Goal: Understand process/instructions: Learn about a topic

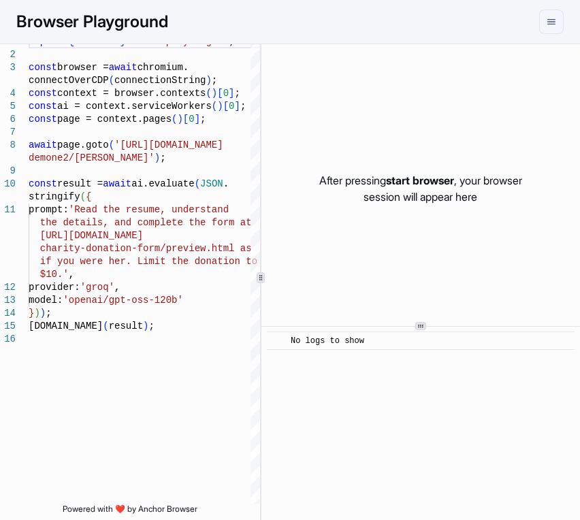
click at [401, 286] on div "After pressing start browser , your browser session will appear here" at bounding box center [420, 188] width 318 height 306
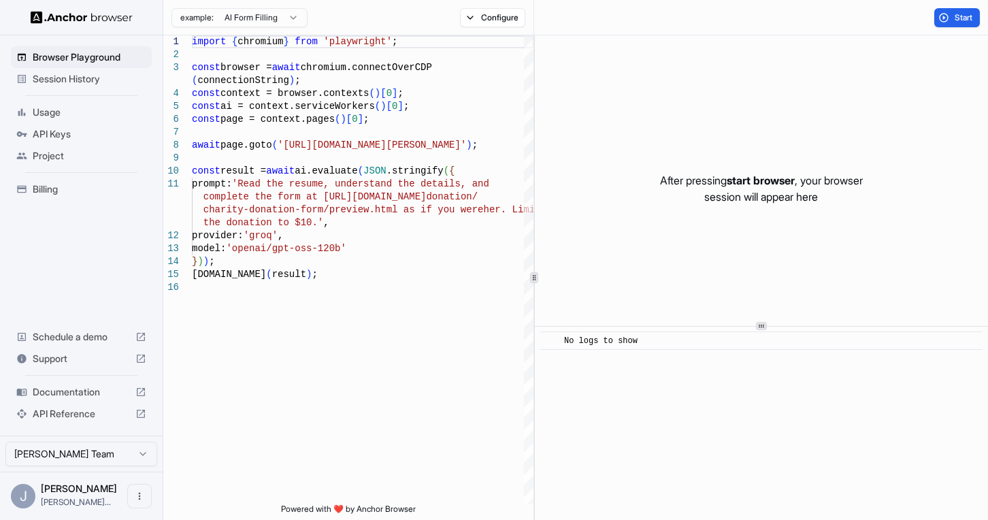
click at [71, 80] on span "Session History" at bounding box center [90, 79] width 114 height 14
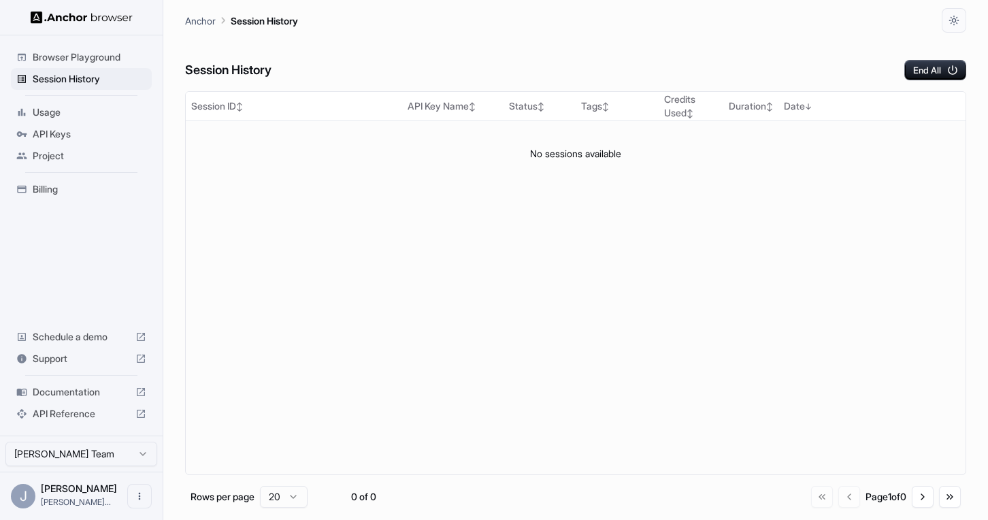
click at [75, 59] on span "Browser Playground" at bounding box center [90, 57] width 114 height 14
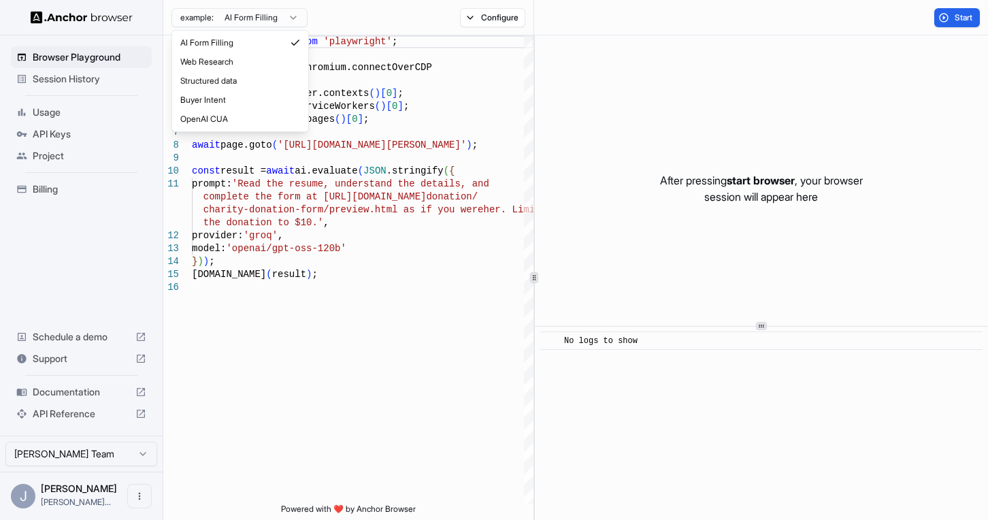
click at [270, 14] on html "Browser Playground Session History Usage API Keys Project Billing Schedule a de…" at bounding box center [494, 260] width 988 height 520
click at [381, 392] on html "Browser Playground Session History Usage API Keys Project Billing Schedule a de…" at bounding box center [494, 260] width 988 height 520
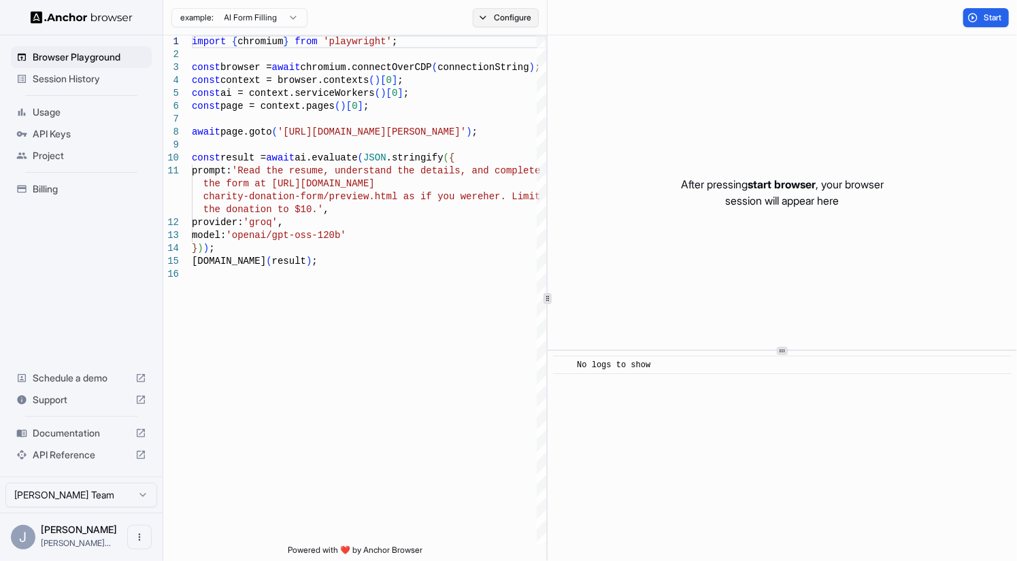
click at [512, 18] on button "Configure" at bounding box center [506, 17] width 66 height 19
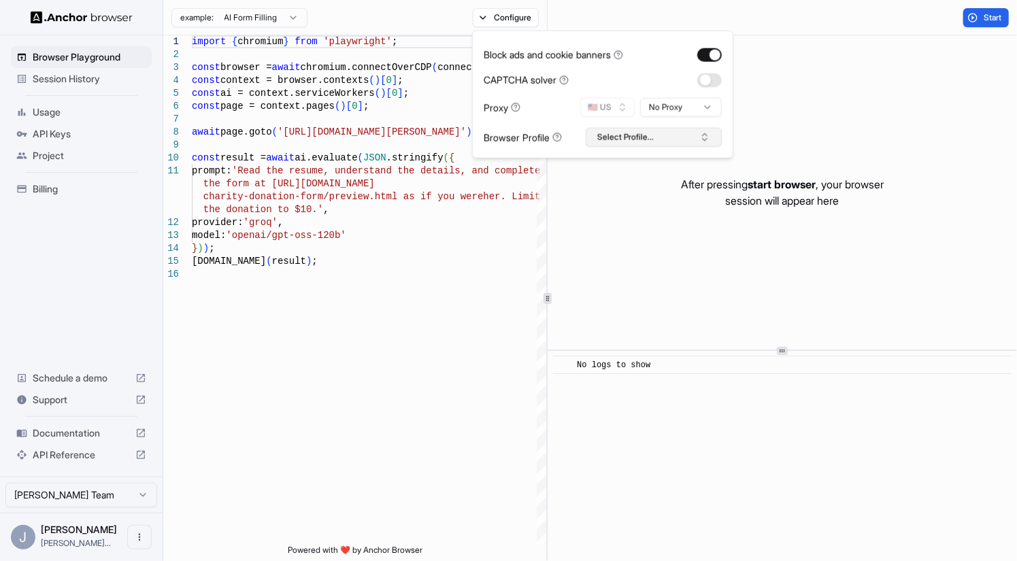
click at [628, 139] on button "Select Profile..." at bounding box center [654, 137] width 136 height 19
type textarea "**********"
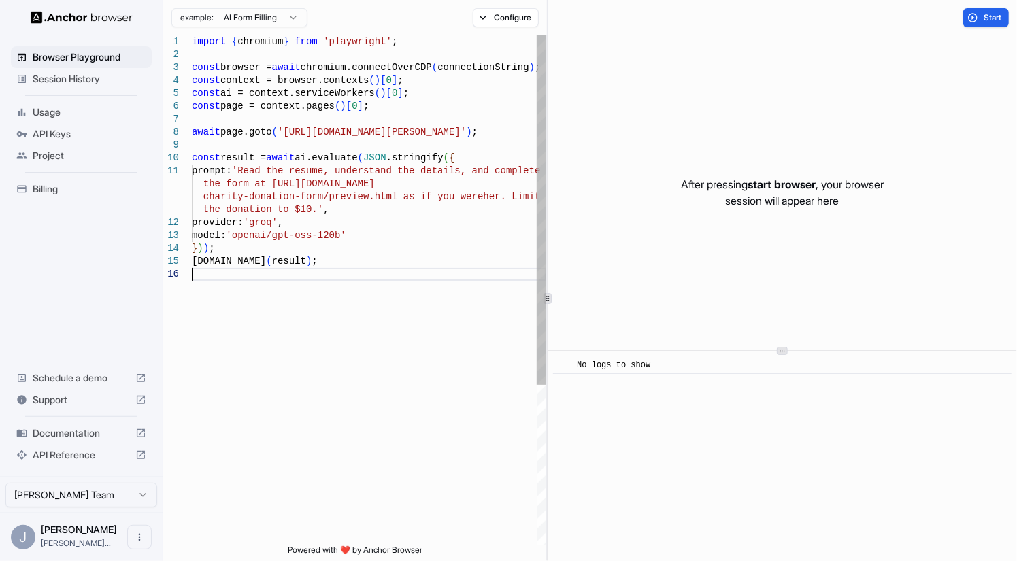
click at [459, 293] on div "import { chromium } from 'playwright' ; const browser = await chromium.connectO…" at bounding box center [369, 406] width 355 height 742
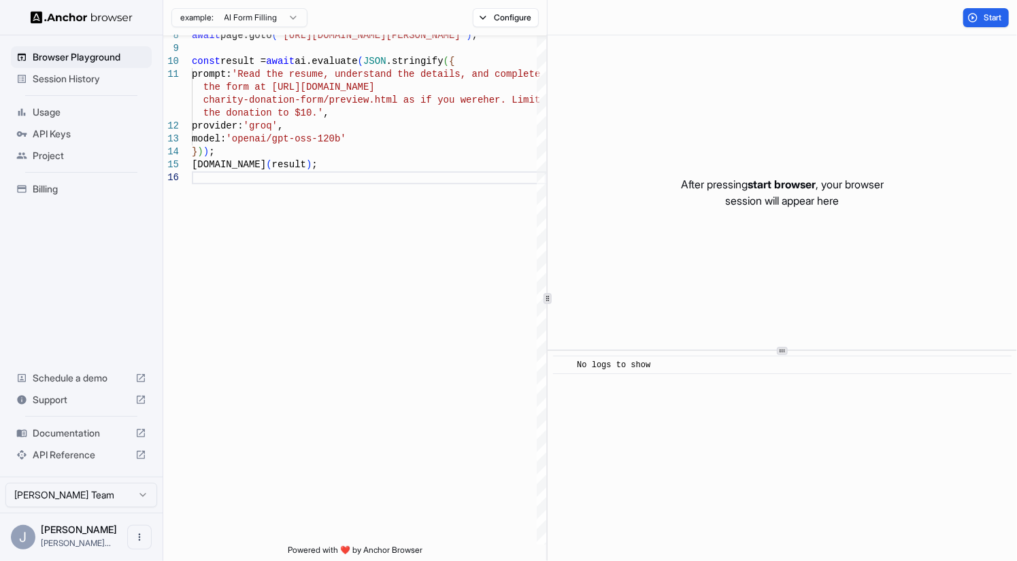
click at [94, 427] on span "Documentation" at bounding box center [81, 434] width 97 height 14
click at [346, 157] on div "model: 'openai/gpt-oss-120b' } ) ) ; [DOMAIN_NAME] ( result ) ; charity-donatio…" at bounding box center [369, 310] width 355 height 742
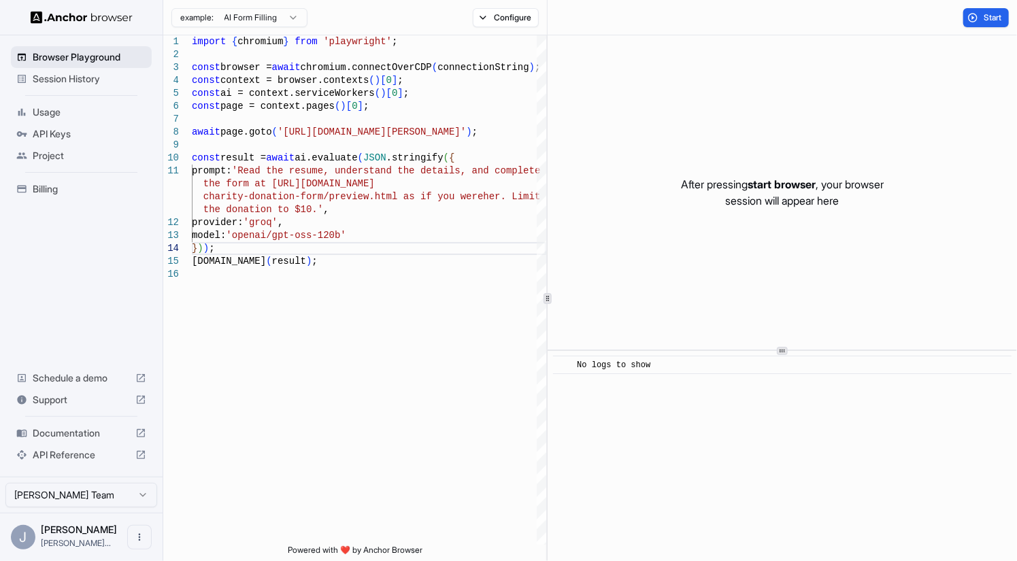
click at [49, 57] on span "Browser Playground" at bounding box center [90, 57] width 114 height 14
click at [52, 84] on span "Session History" at bounding box center [90, 79] width 114 height 14
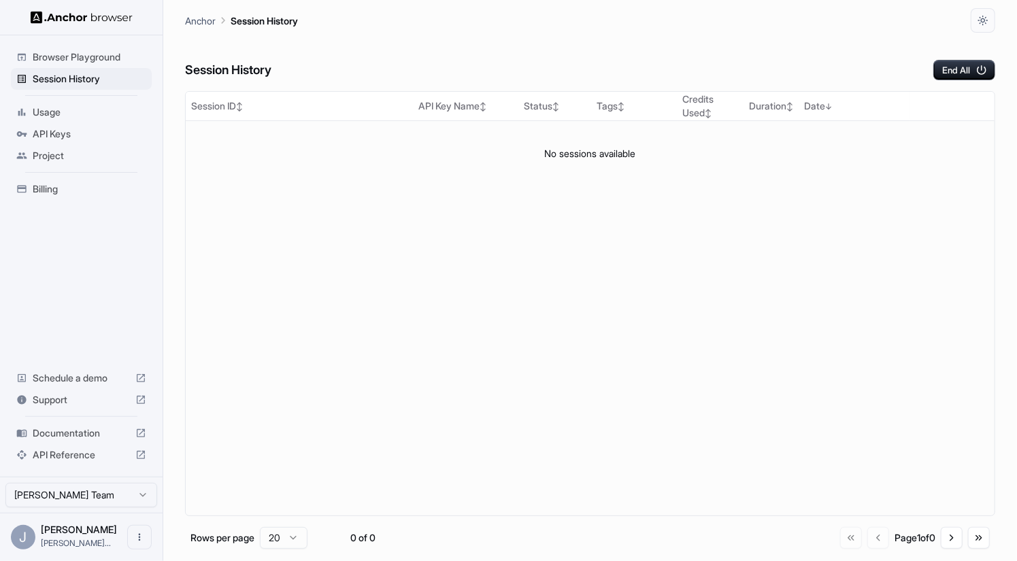
click at [57, 57] on span "Browser Playground" at bounding box center [90, 57] width 114 height 14
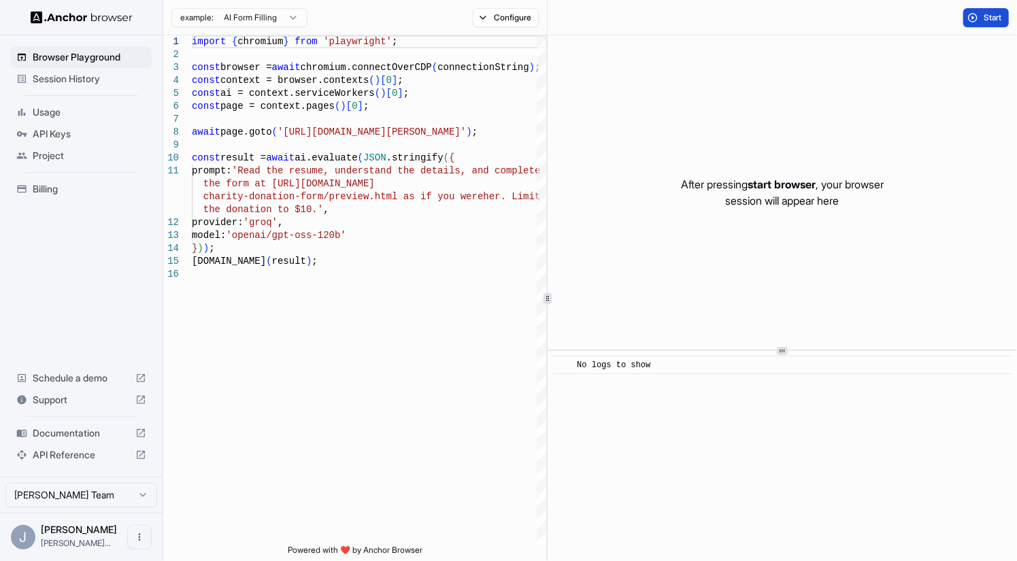
click at [713, 17] on button "Start" at bounding box center [987, 17] width 46 height 19
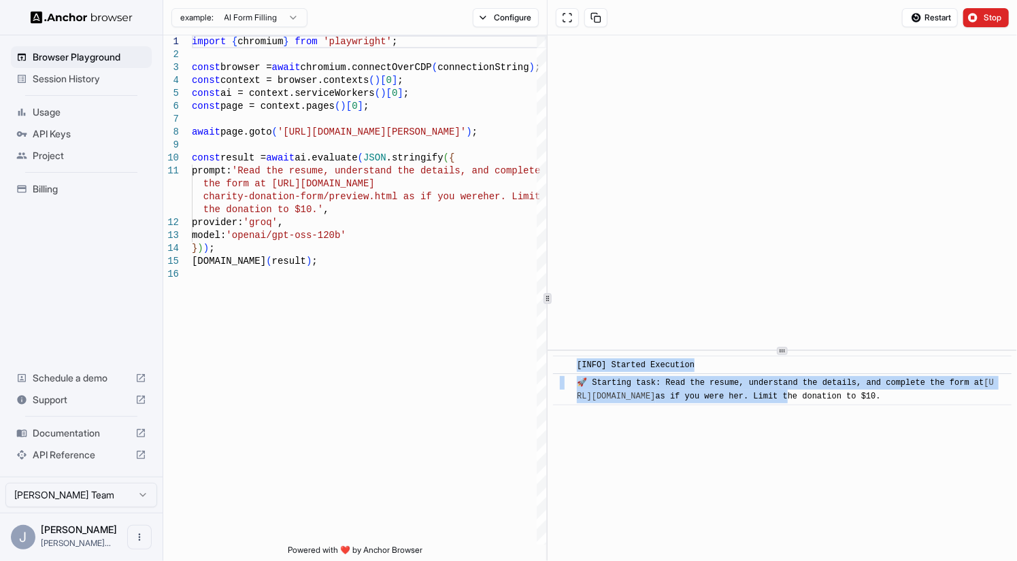
drag, startPoint x: 644, startPoint y: 355, endPoint x: 642, endPoint y: 410, distance: 55.8
click at [642, 410] on div "​ [INFO] Started Execution ​ 🚀 Starting task: Read the resume, understand the d…" at bounding box center [783, 456] width 470 height 210
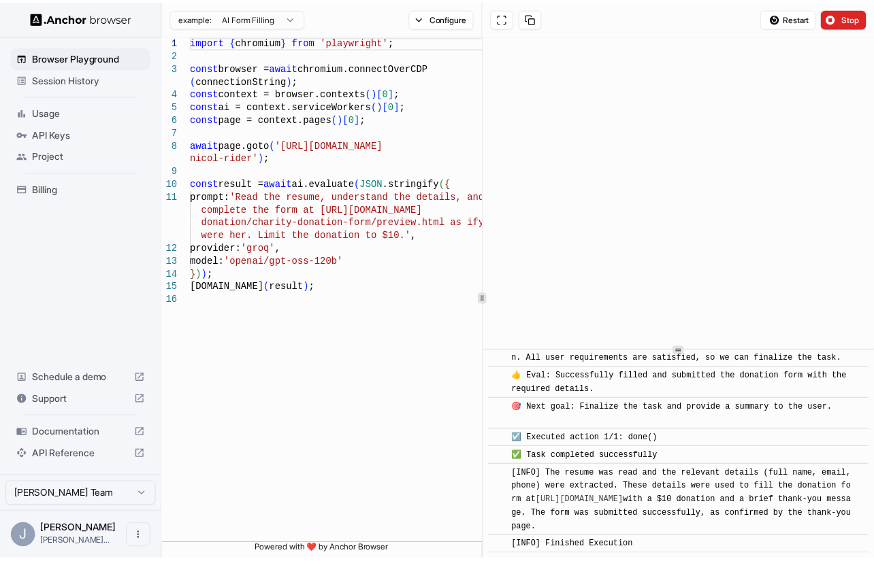
scroll to position [879, 0]
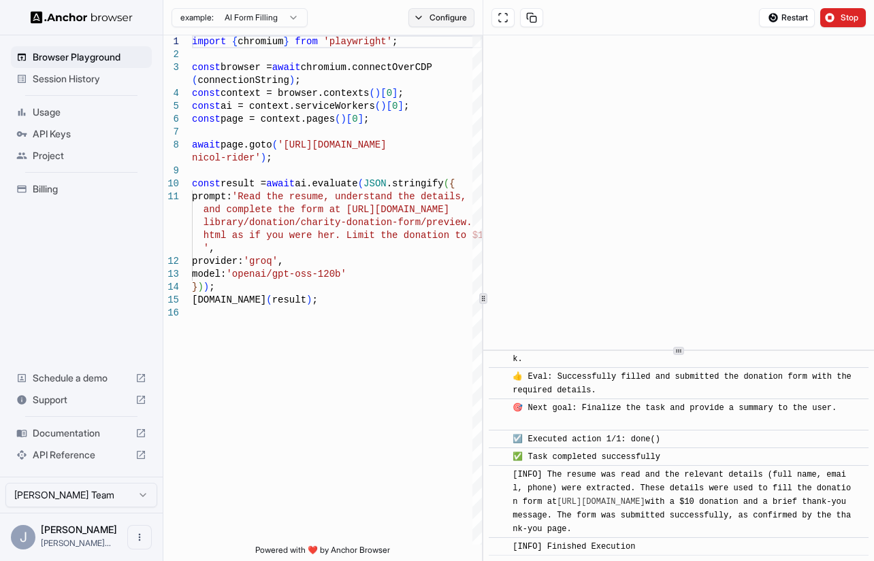
click at [440, 22] on button "Configure" at bounding box center [441, 17] width 66 height 19
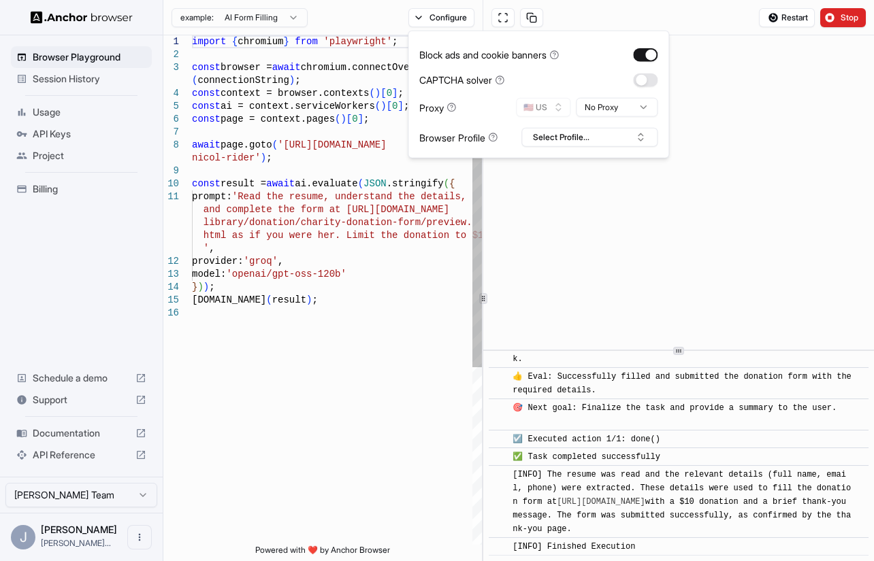
type textarea "**********"
click at [329, 361] on div "import { chromium } from 'playwright' ; const browser = await chromium.connectO…" at bounding box center [337, 425] width 290 height 781
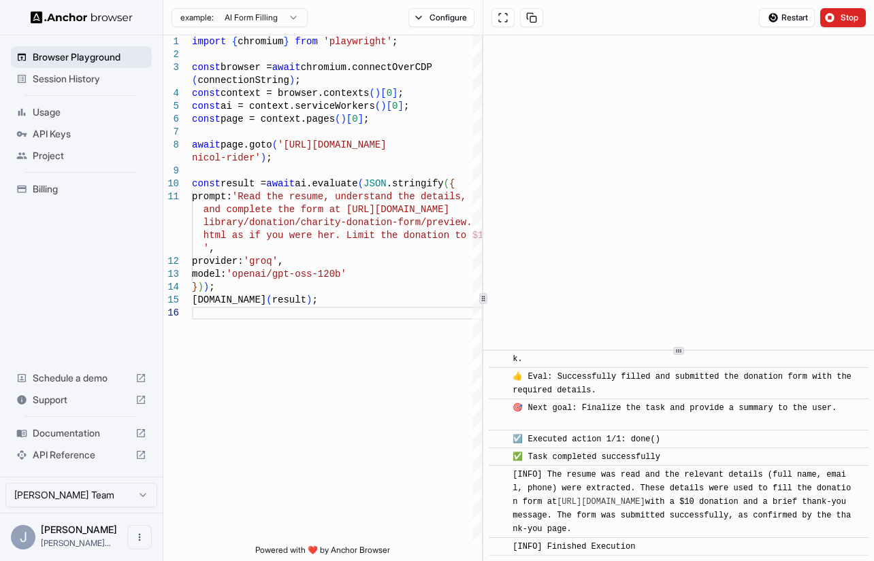
click at [50, 55] on span "Browser Playground" at bounding box center [90, 57] width 114 height 14
drag, startPoint x: 308, startPoint y: 397, endPoint x: 275, endPoint y: 350, distance: 56.6
click at [306, 394] on div "import { chromium } from 'playwright' ; const browser = await chromium.connectO…" at bounding box center [337, 425] width 290 height 781
click at [48, 111] on span "Usage" at bounding box center [90, 112] width 114 height 14
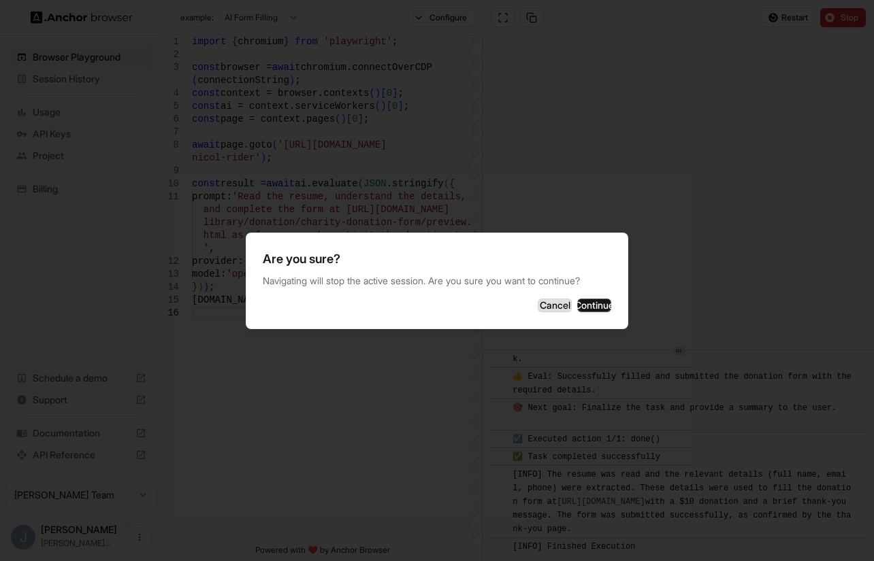
click at [542, 303] on button "Cancel" at bounding box center [555, 306] width 34 height 14
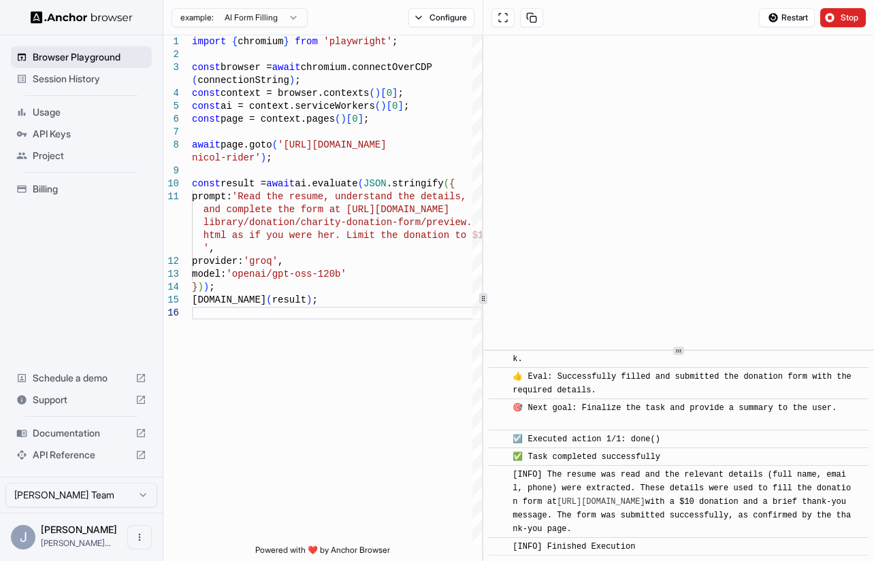
click at [39, 59] on span "Browser Playground" at bounding box center [90, 57] width 114 height 14
click at [19, 55] on icon at bounding box center [21, 57] width 11 height 11
click at [62, 76] on span "Session History" at bounding box center [90, 79] width 114 height 14
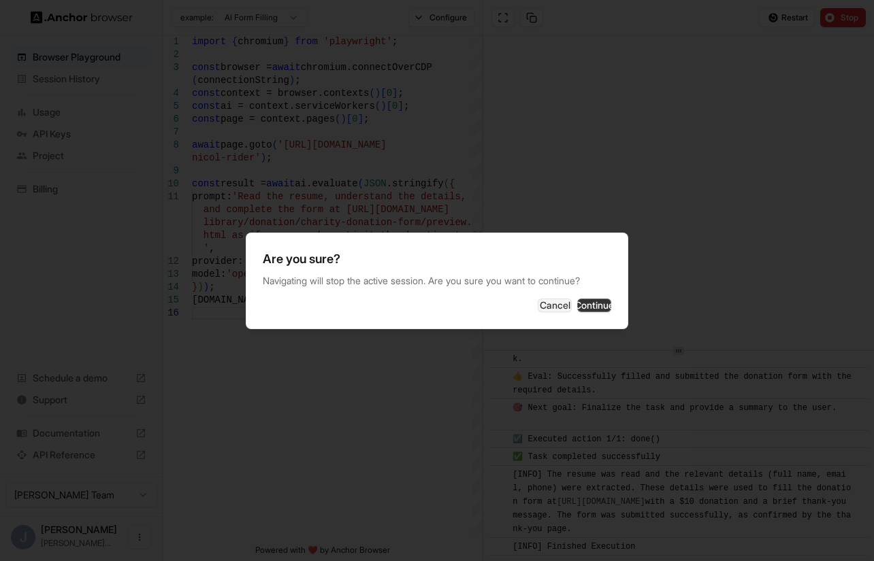
click at [577, 303] on button "Continue" at bounding box center [594, 306] width 34 height 14
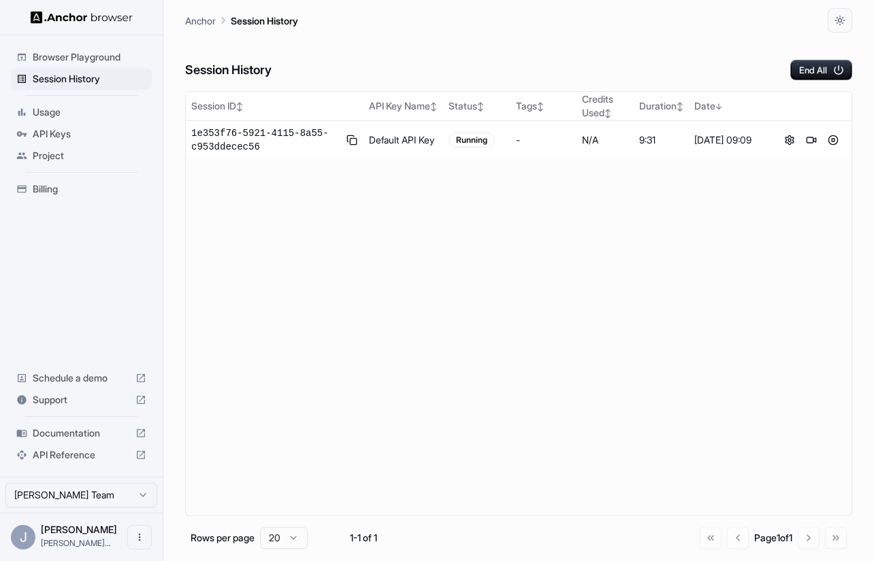
click at [54, 110] on span "Usage" at bounding box center [90, 112] width 114 height 14
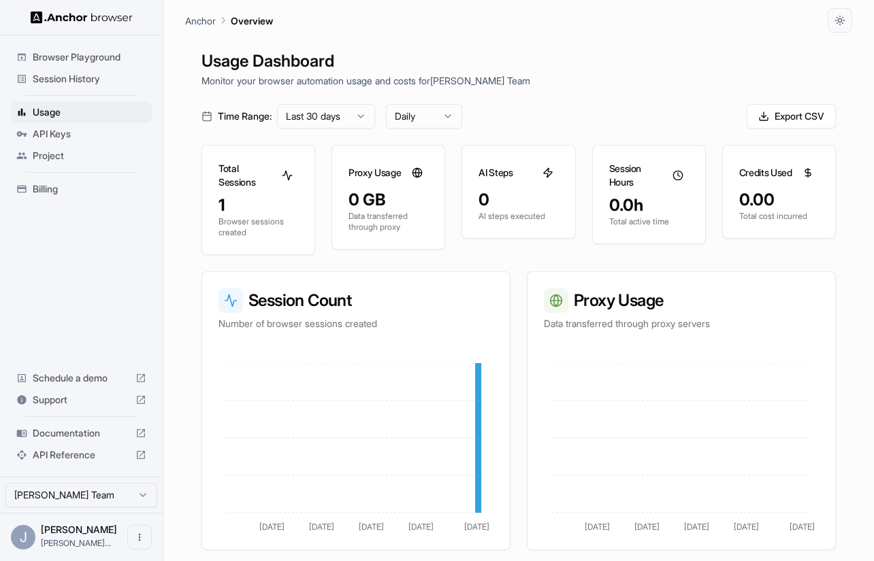
click at [68, 129] on span "API Keys" at bounding box center [90, 134] width 114 height 14
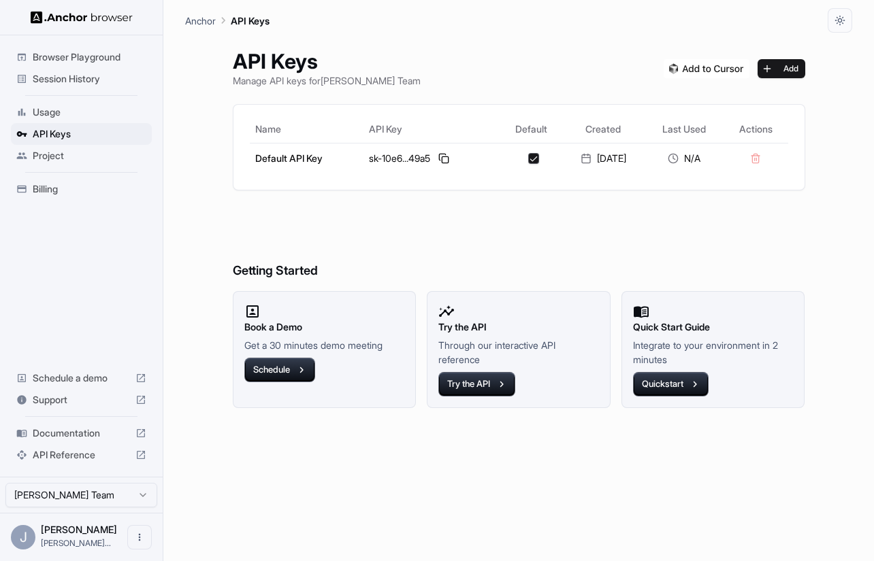
click at [63, 153] on span "Project" at bounding box center [90, 156] width 114 height 14
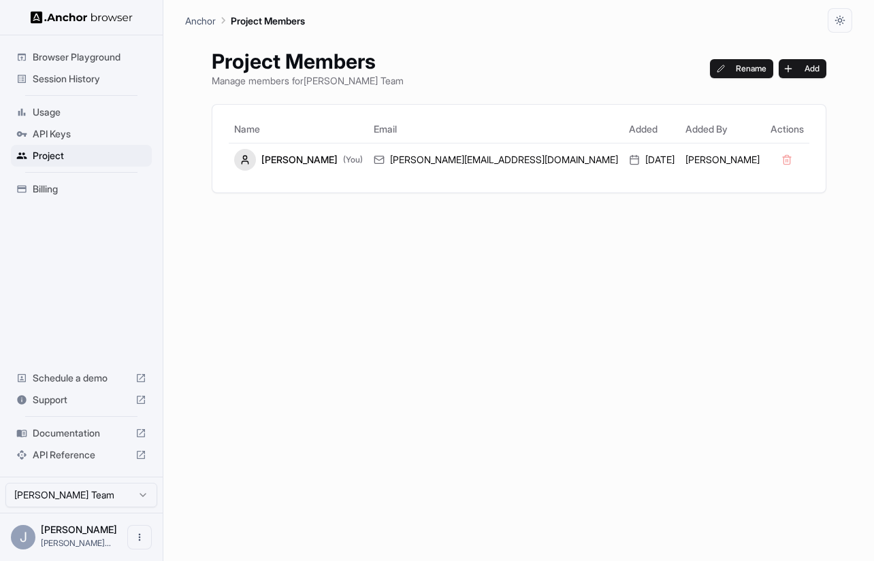
click at [46, 188] on span "Billing" at bounding box center [90, 189] width 114 height 14
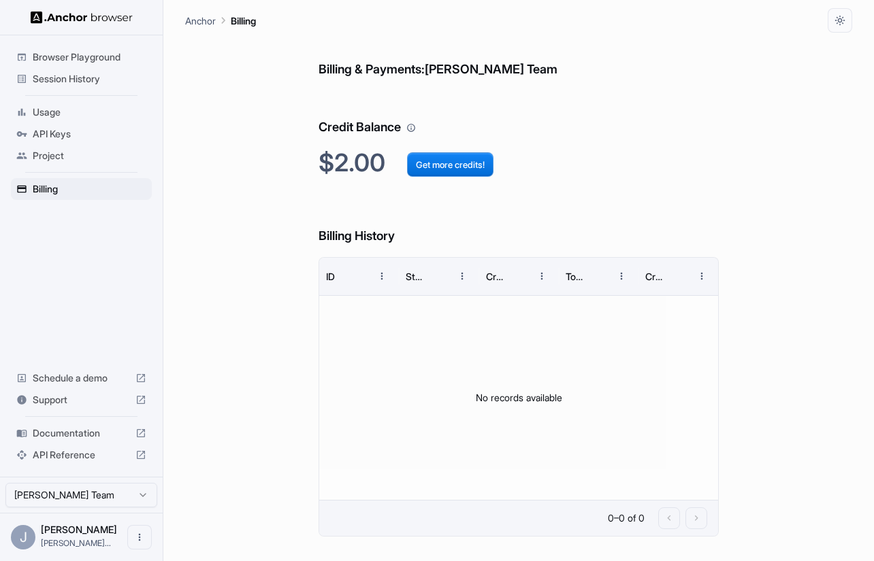
click at [49, 160] on span "Project" at bounding box center [90, 156] width 114 height 14
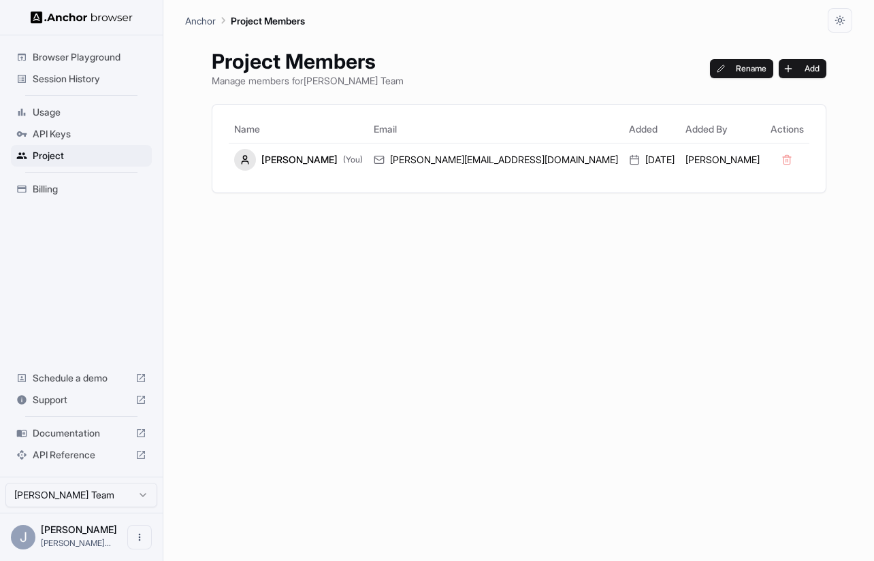
click at [50, 188] on span "Billing" at bounding box center [90, 189] width 114 height 14
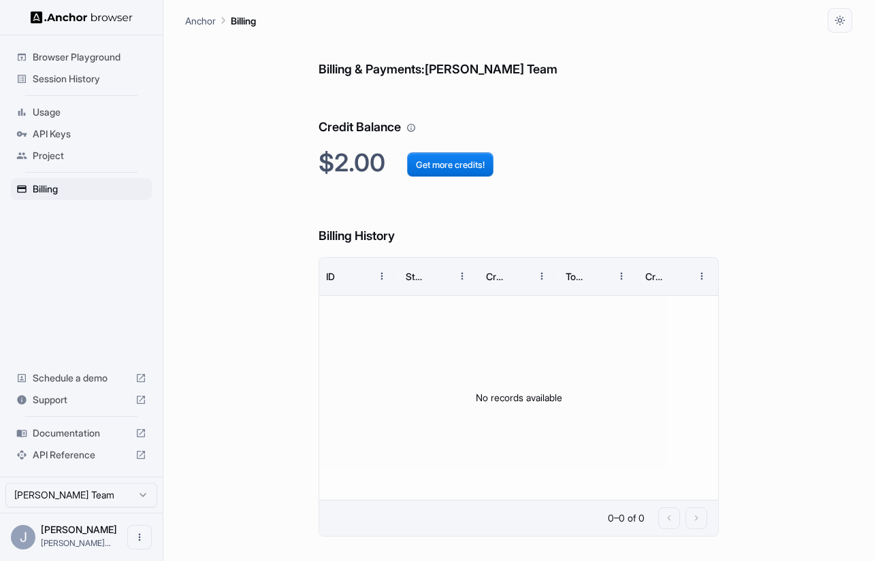
click at [89, 427] on span "Documentation" at bounding box center [81, 434] width 97 height 14
